Goal: Task Accomplishment & Management: Manage account settings

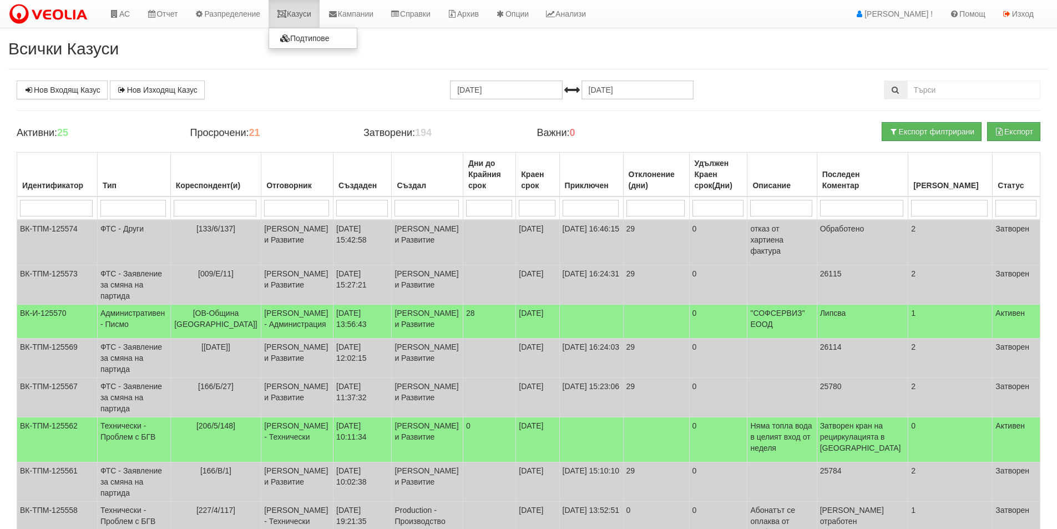
drag, startPoint x: 0, startPoint y: 0, endPoint x: 308, endPoint y: 10, distance: 308.1
click at [309, 10] on link "Казуси" at bounding box center [294, 14] width 51 height 28
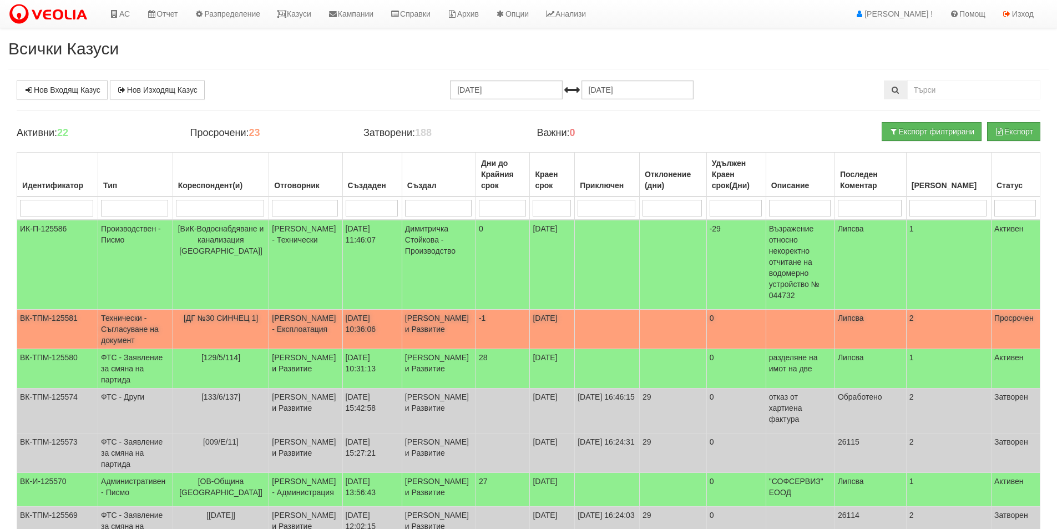
click at [488, 326] on td "-1" at bounding box center [503, 329] width 54 height 39
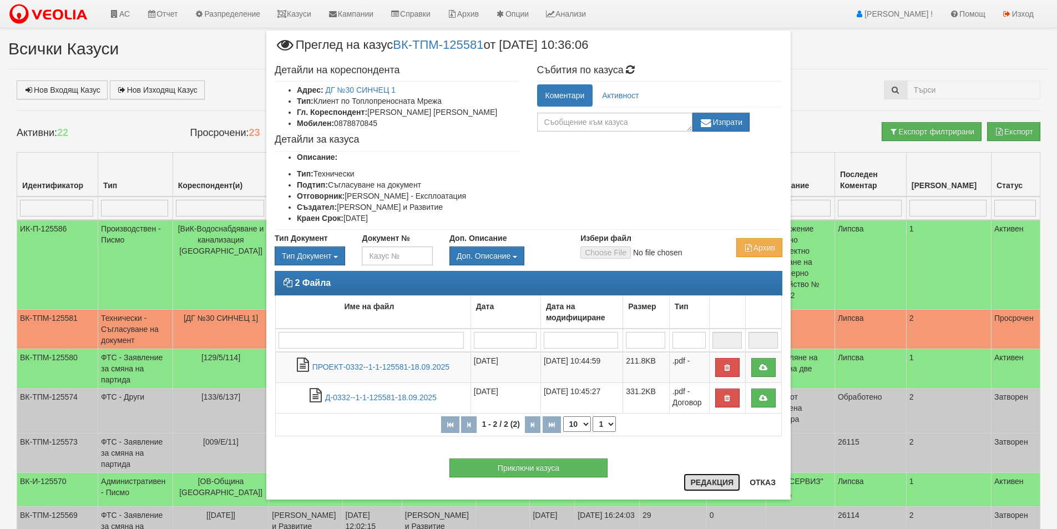
click at [699, 482] on button "Редакция" at bounding box center [712, 482] width 57 height 18
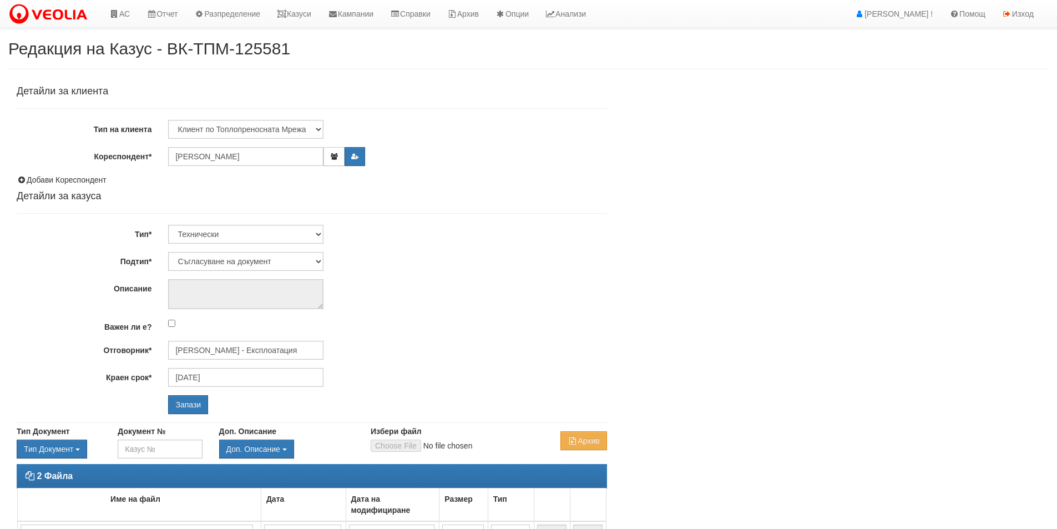
select select "Съгласуване на документ"
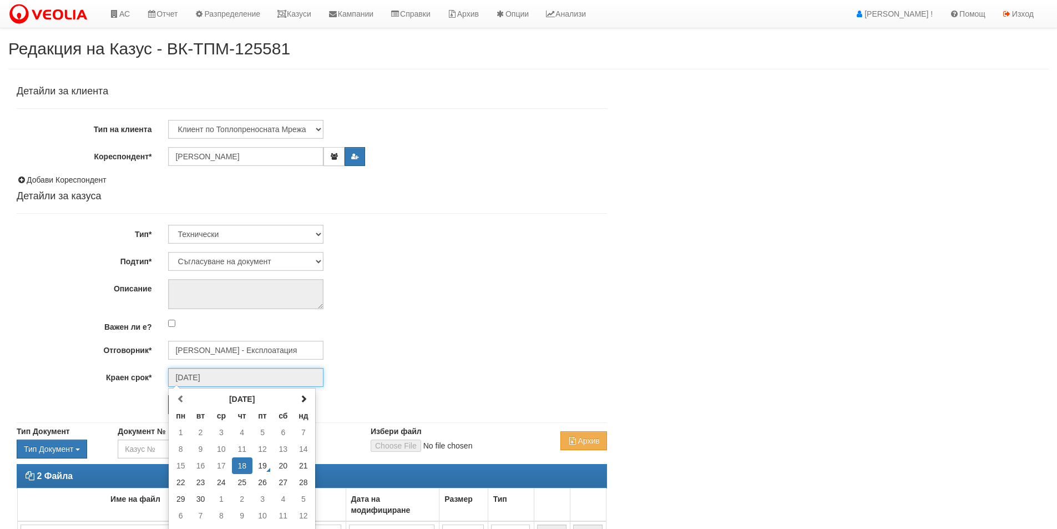
click at [224, 375] on input "[DATE]" at bounding box center [245, 377] width 155 height 19
click at [250, 481] on td "25" at bounding box center [242, 482] width 21 height 17
type input "[DATE]"
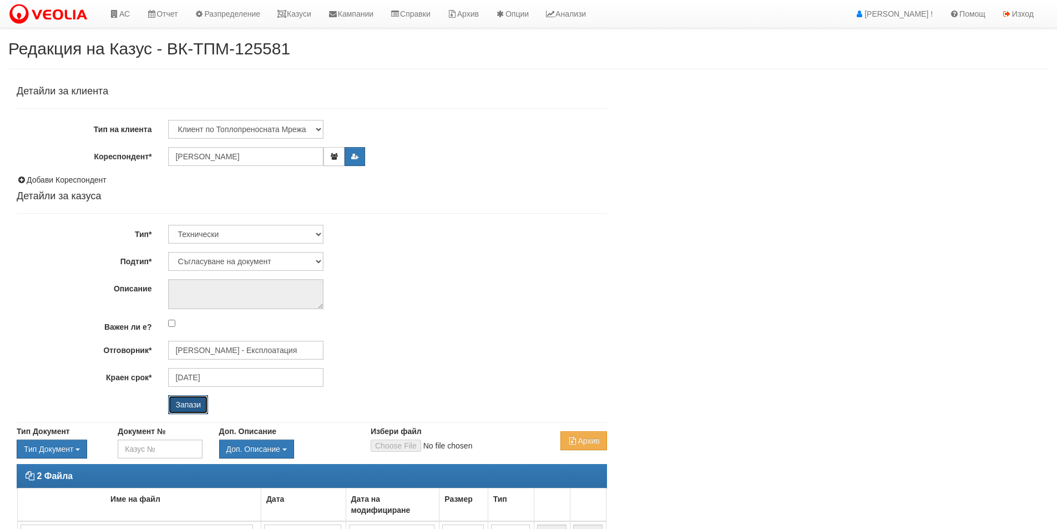
click at [195, 409] on input "Запази" at bounding box center [188, 404] width 40 height 19
